Goal: Information Seeking & Learning: Understand process/instructions

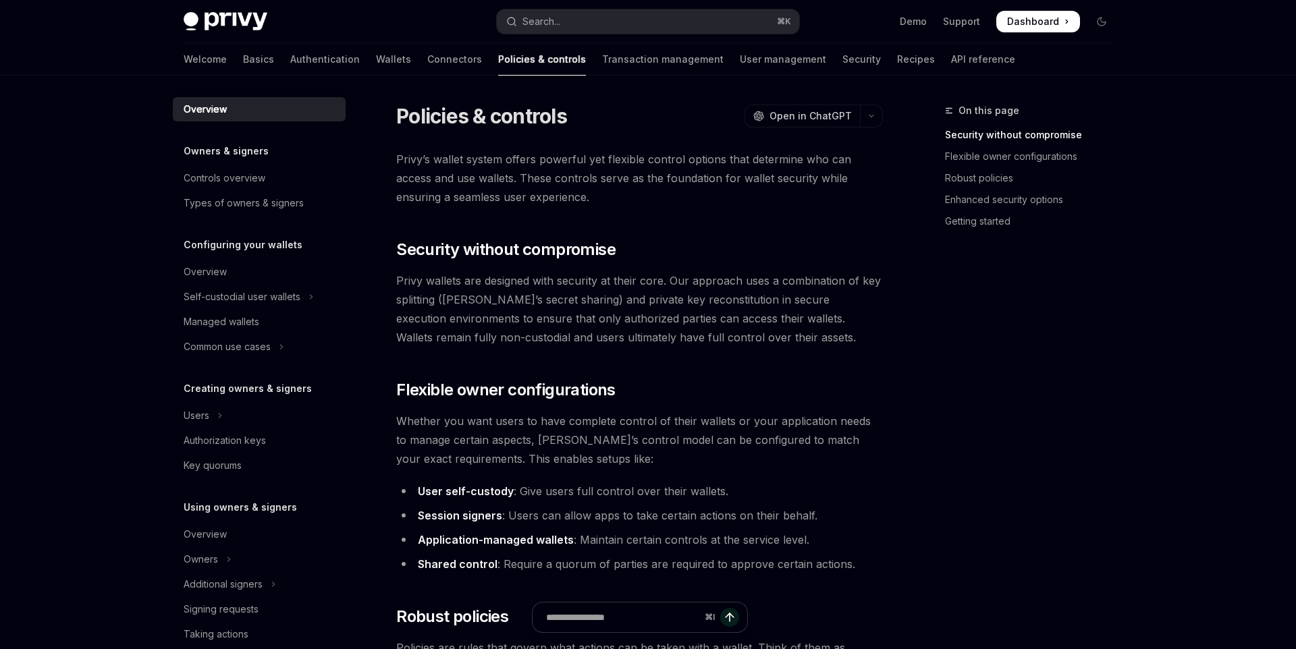
click at [311, 379] on div "Overview Owners & signers Controls overview Types of owners & signers Configuri…" at bounding box center [259, 515] width 173 height 837
click at [951, 68] on link "API reference" at bounding box center [983, 59] width 64 height 32
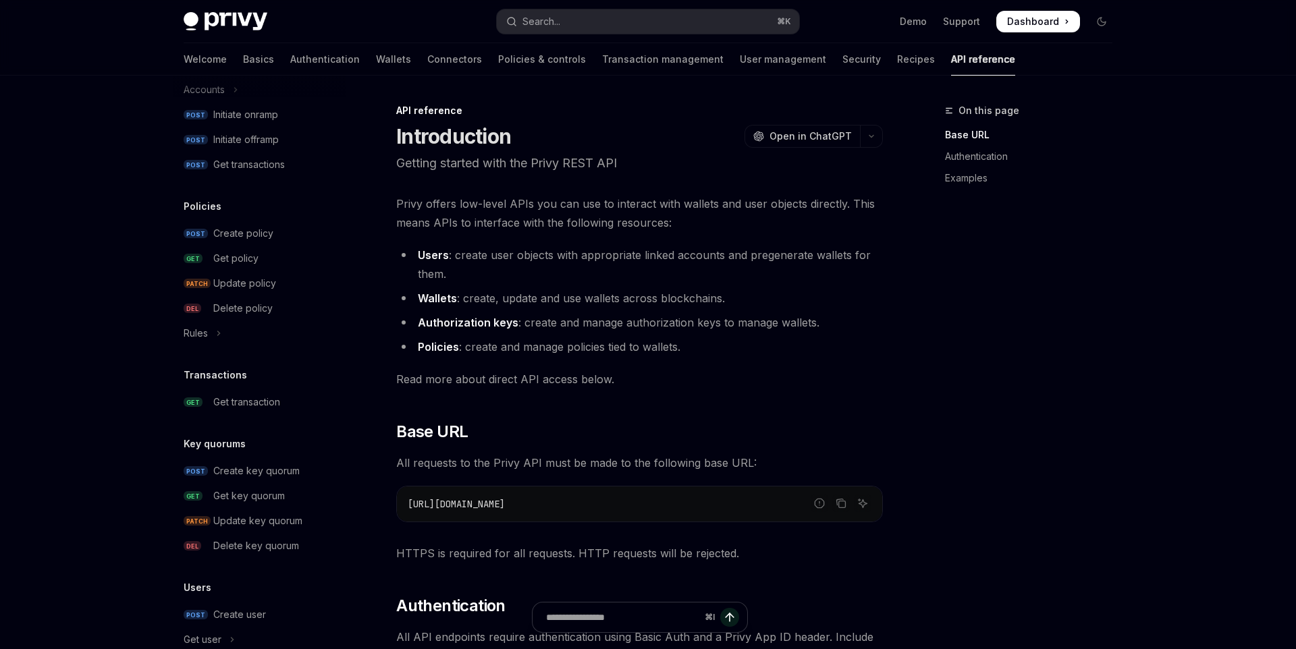
scroll to position [669, 0]
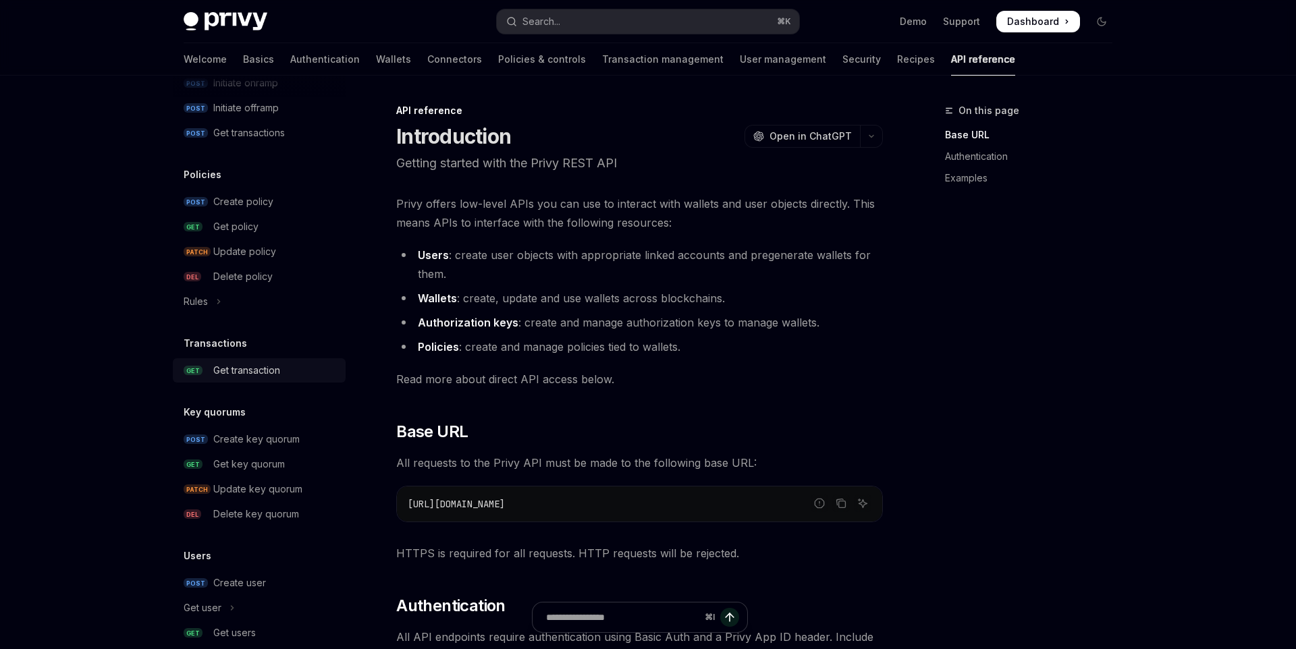
click at [274, 379] on link "GET Get transaction" at bounding box center [259, 371] width 173 height 24
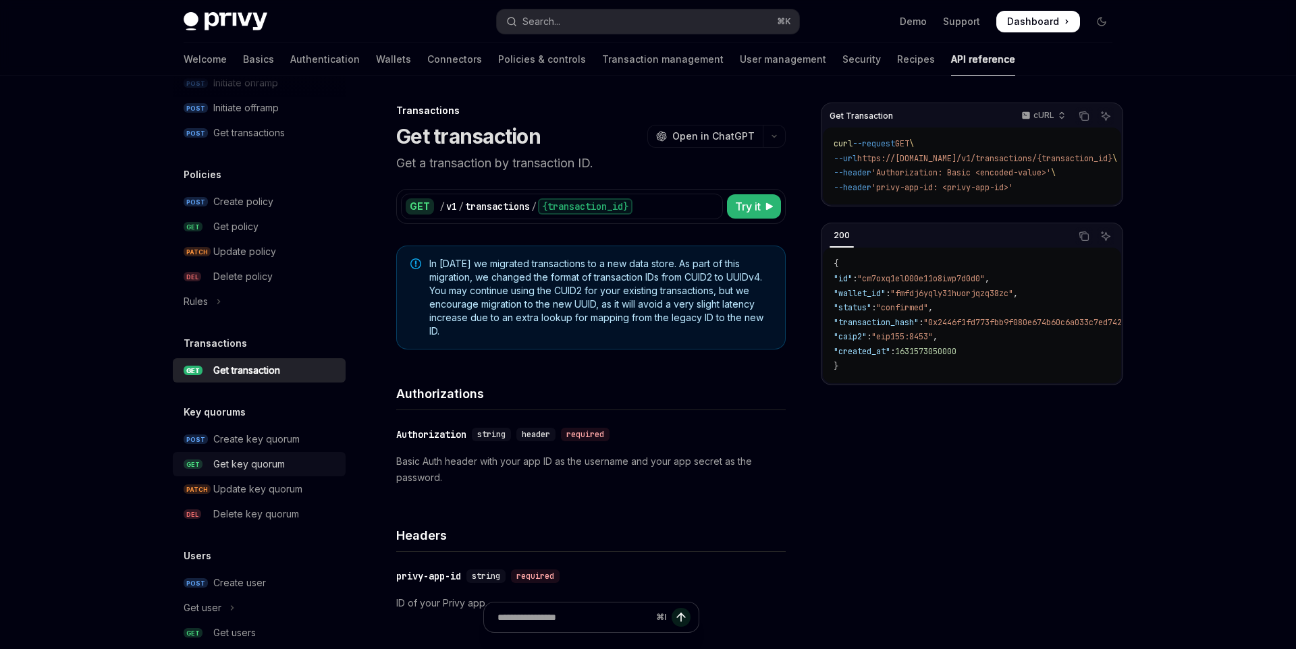
scroll to position [792, 0]
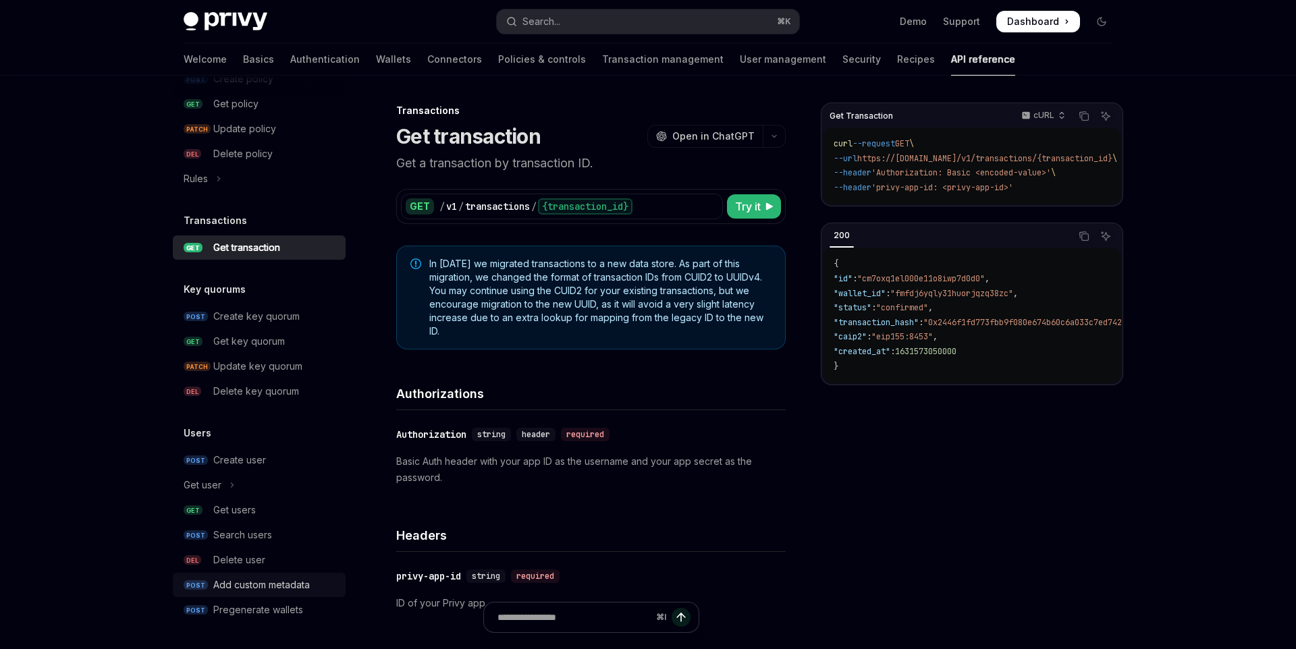
click at [307, 591] on div "Add custom metadata" at bounding box center [261, 585] width 97 height 16
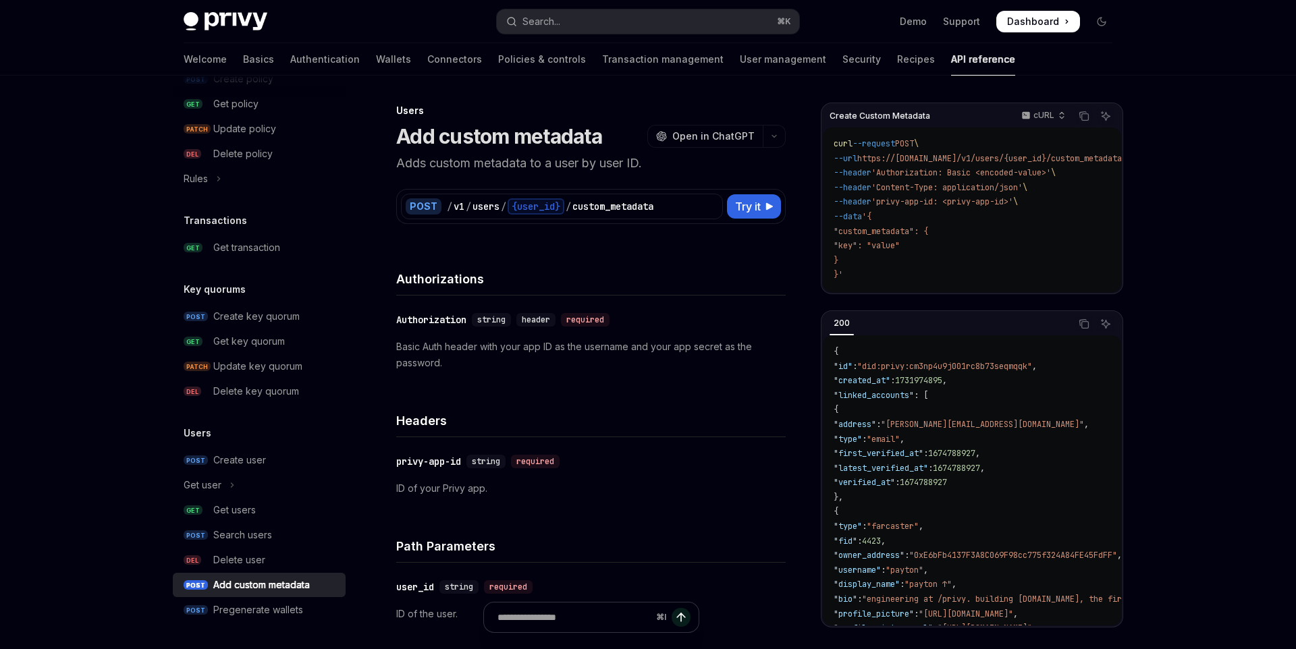
type textarea "*"
